Goal: Navigation & Orientation: Find specific page/section

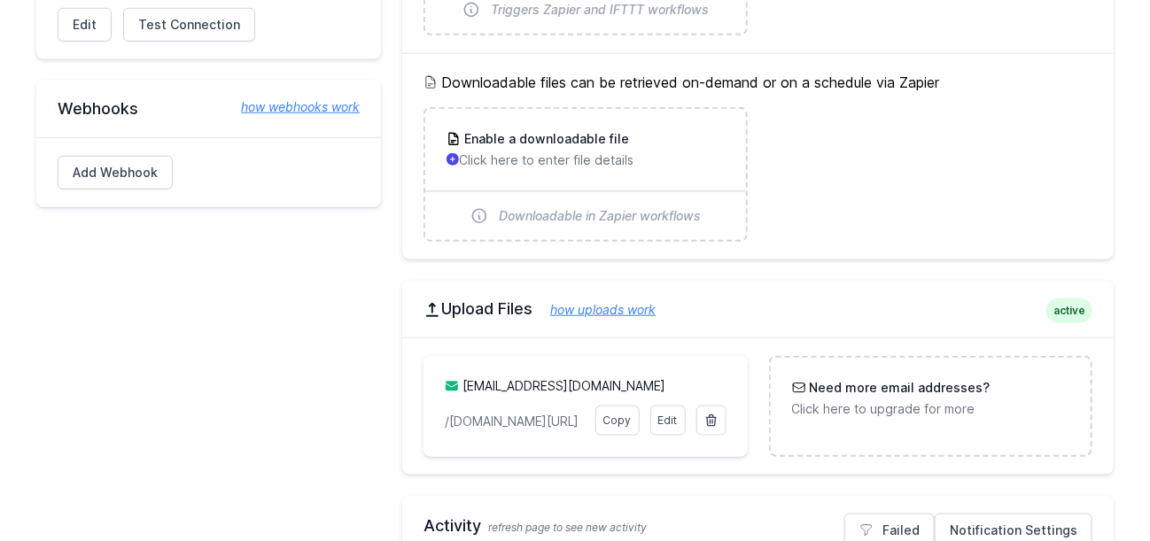
scroll to position [2, 0]
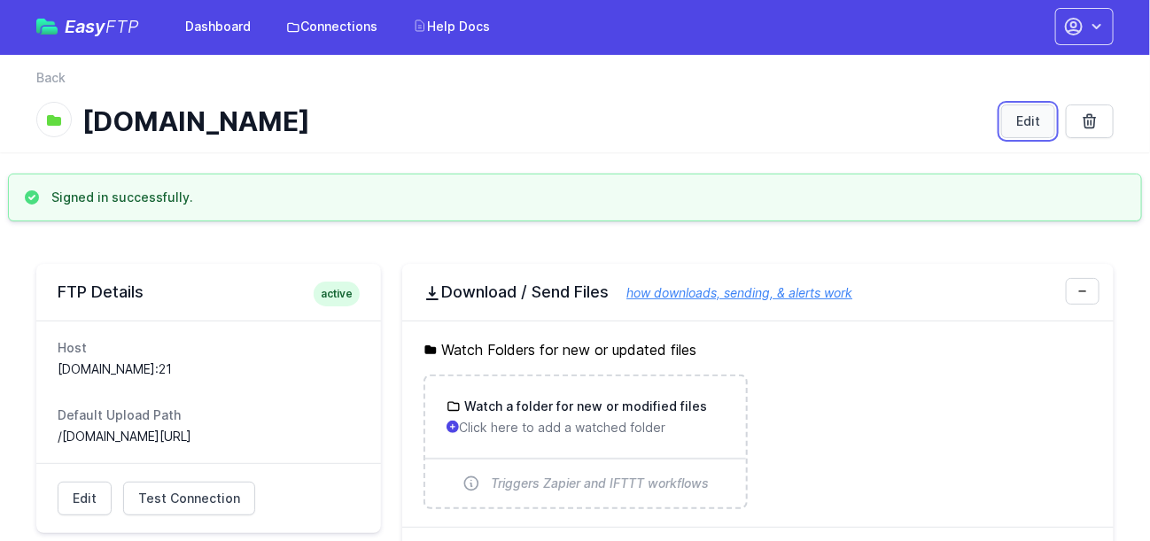
click at [1019, 130] on link "Edit" at bounding box center [1028, 122] width 54 height 34
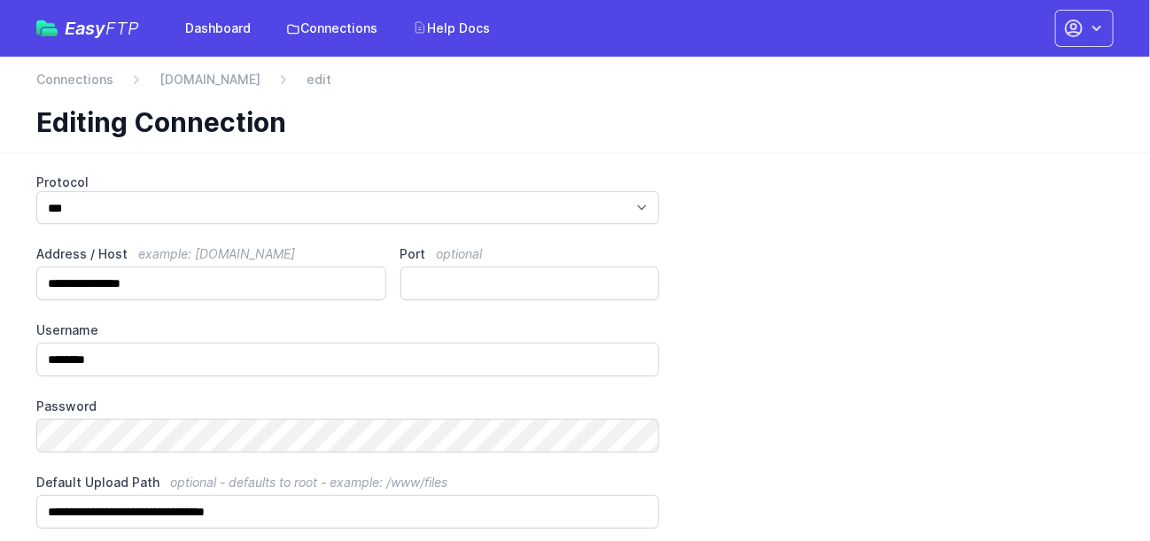
click at [797, 246] on div "**********" at bounding box center [574, 390] width 1077 height 432
click at [65, 78] on link "Connections" at bounding box center [74, 80] width 77 height 18
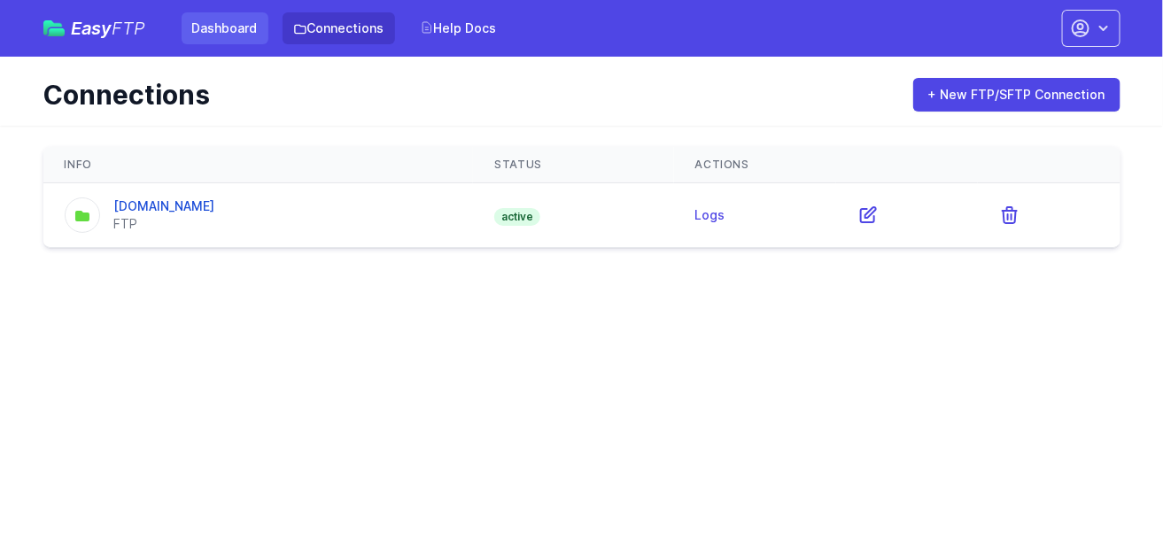
click at [190, 28] on link "Dashboard" at bounding box center [225, 28] width 87 height 32
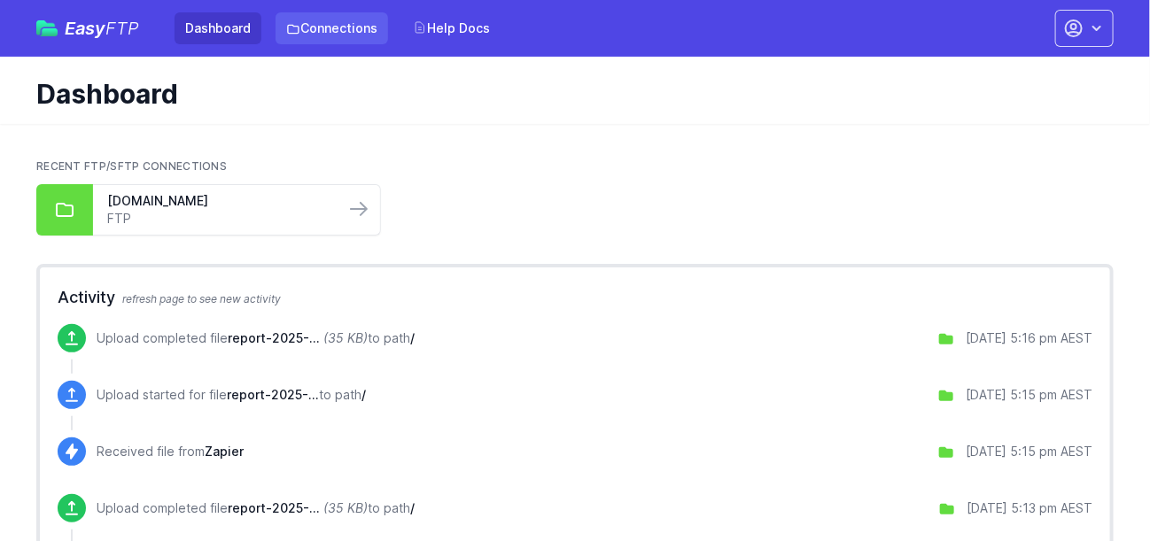
click at [327, 19] on link "Connections" at bounding box center [332, 28] width 113 height 32
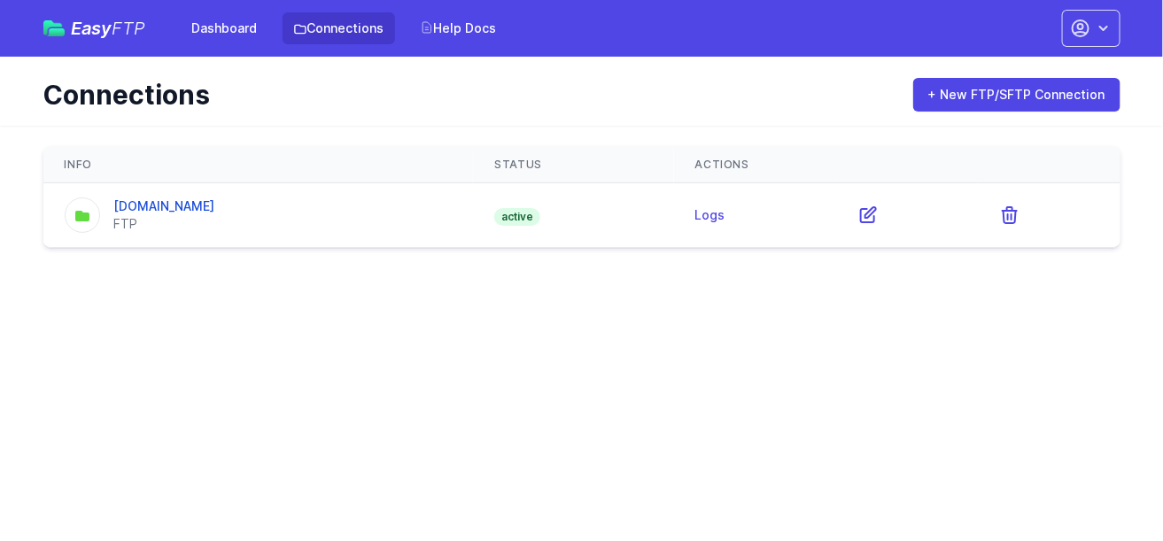
click at [709, 205] on td "Logs" at bounding box center [755, 215] width 162 height 65
click at [705, 221] on link "Logs" at bounding box center [711, 214] width 30 height 15
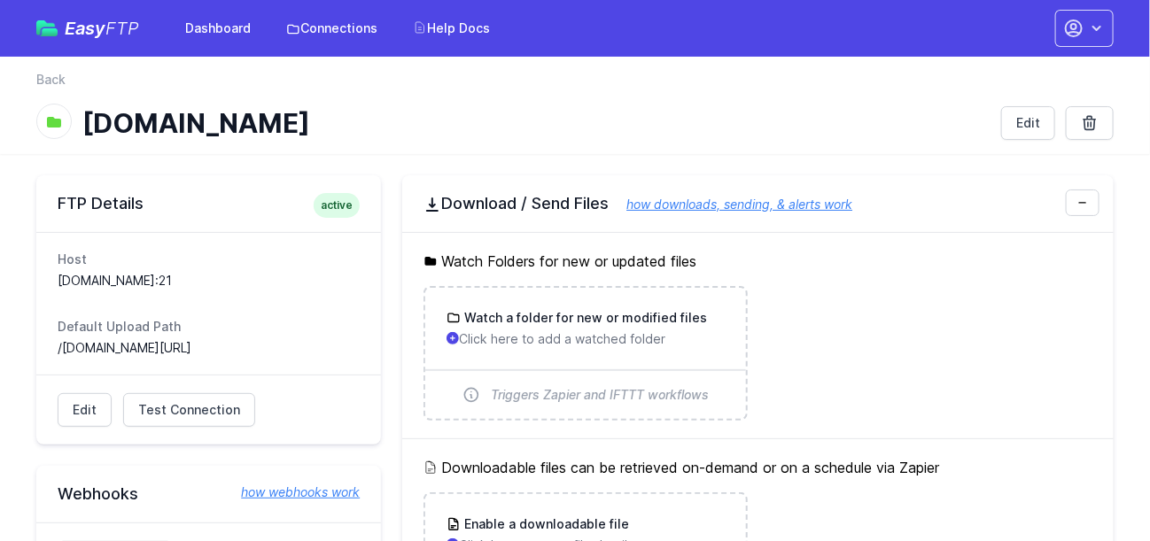
click at [945, 346] on ul "Watch a folder for new or modified files Click here to add a watched folder Tri…" at bounding box center [758, 353] width 669 height 135
click at [230, 19] on link "Dashboard" at bounding box center [218, 28] width 87 height 32
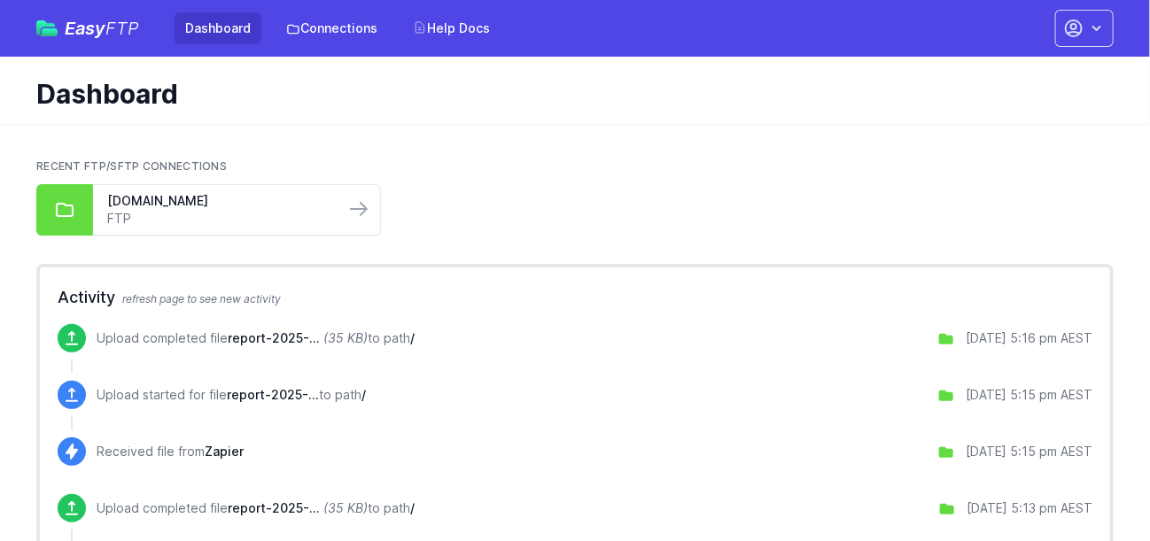
scroll to position [473, 0]
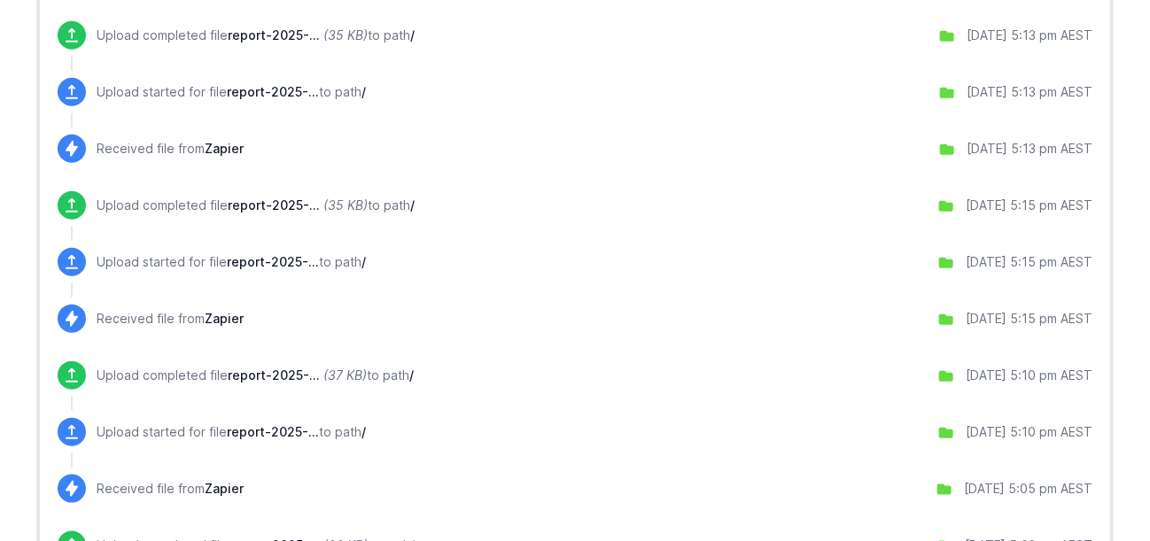
click at [220, 323] on span "Zapier" at bounding box center [224, 318] width 39 height 15
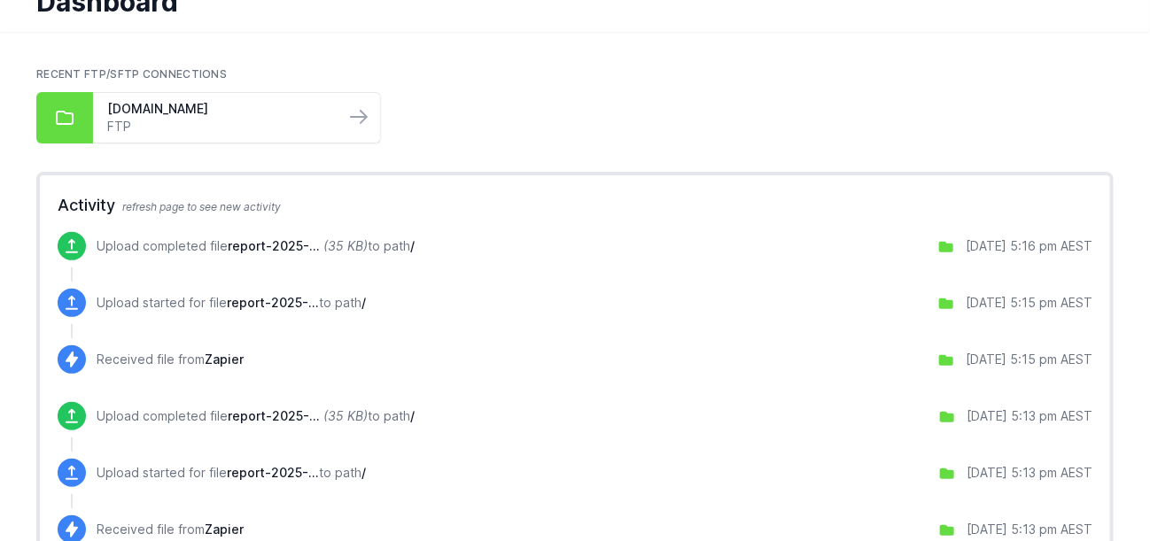
scroll to position [0, 0]
